Goal: Information Seeking & Learning: Learn about a topic

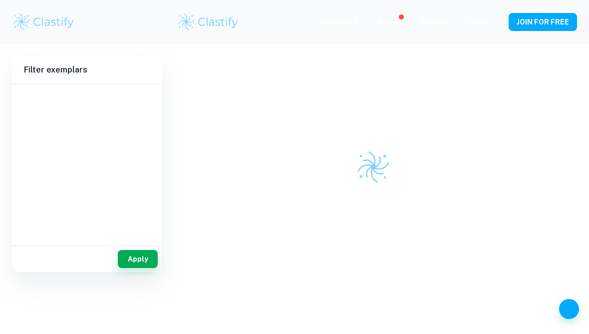
scroll to position [121, 0]
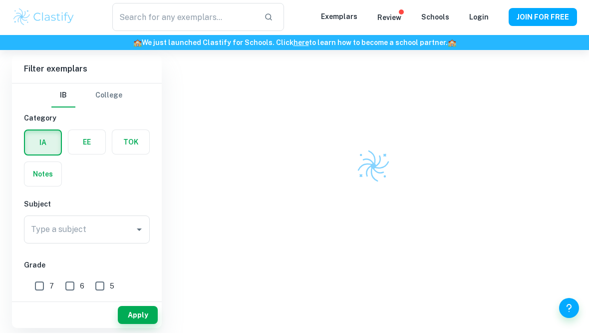
type input "concentration of sucrose"
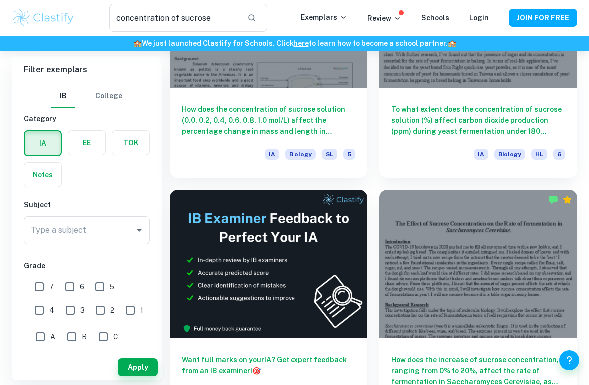
scroll to position [168, 0]
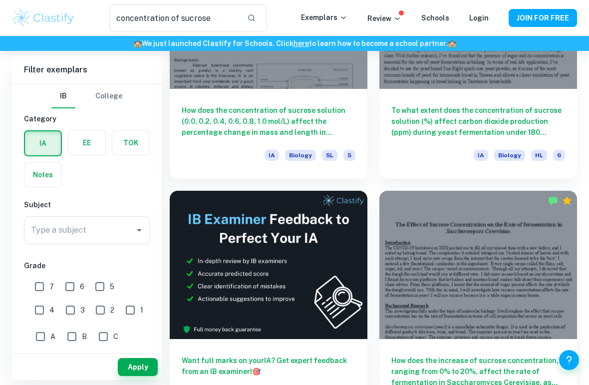
click at [136, 229] on icon "Open" at bounding box center [139, 230] width 12 height 12
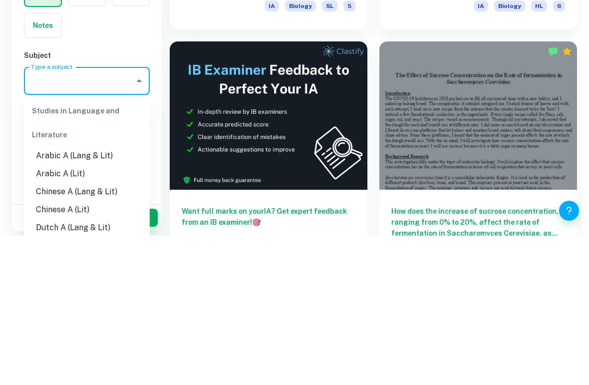
click at [140, 224] on icon "Close" at bounding box center [139, 230] width 12 height 12
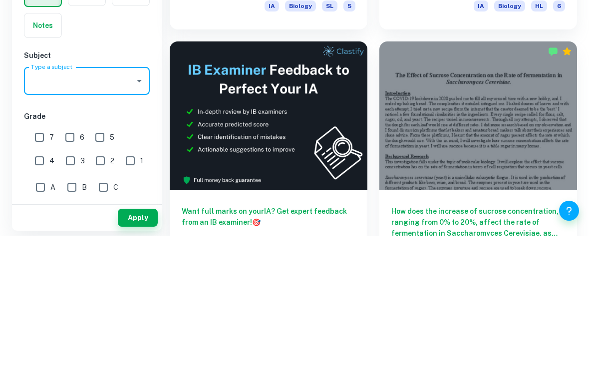
click at [142, 224] on icon "Open" at bounding box center [139, 230] width 12 height 12
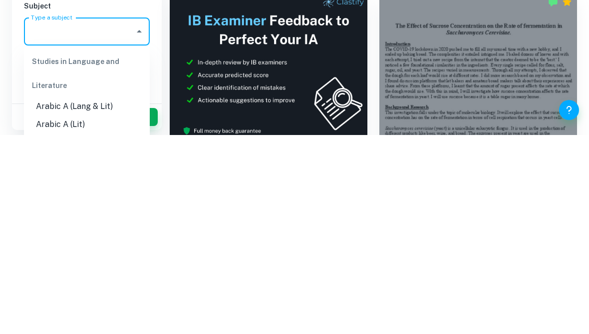
scroll to position [0, 0]
click at [101, 221] on input "Type a subject" at bounding box center [79, 230] width 102 height 19
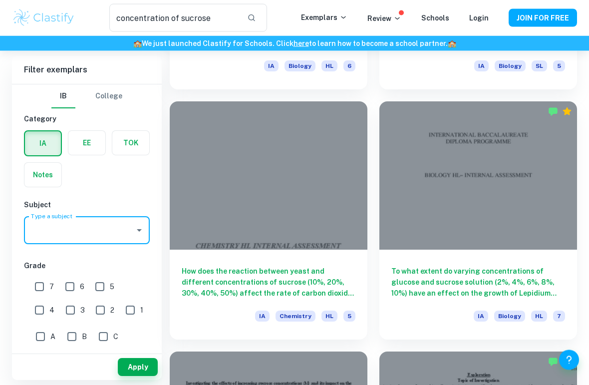
scroll to position [1509, 0]
click at [472, 278] on h6 "To what extent do varying concentrations of glucose and sucrose solution (2%, 4…" at bounding box center [479, 282] width 174 height 33
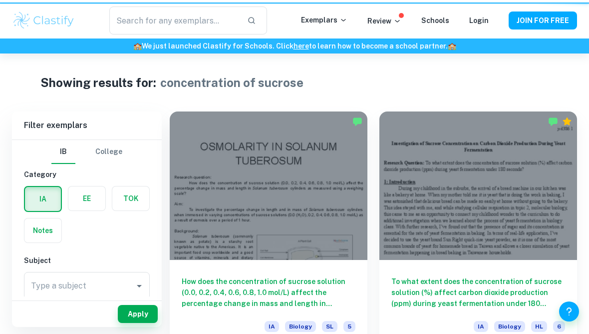
type input "concentration of sucrose"
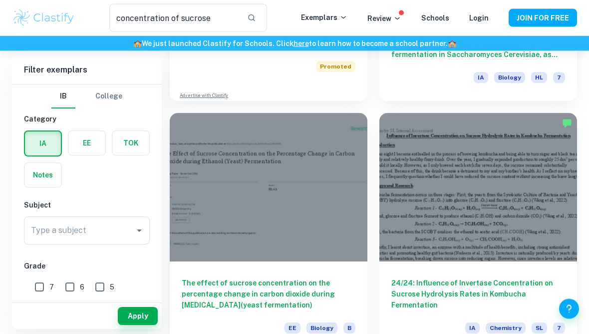
scroll to position [496, 0]
